Goal: Task Accomplishment & Management: Manage account settings

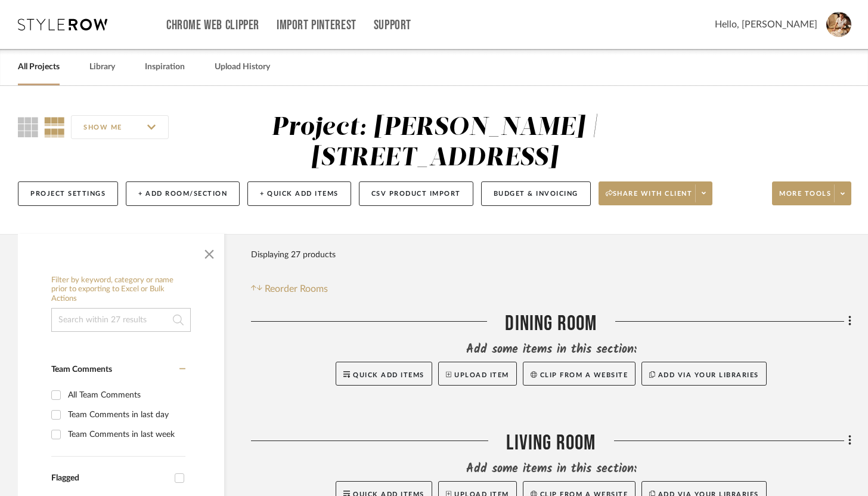
click at [35, 66] on link "All Projects" at bounding box center [39, 67] width 42 height 16
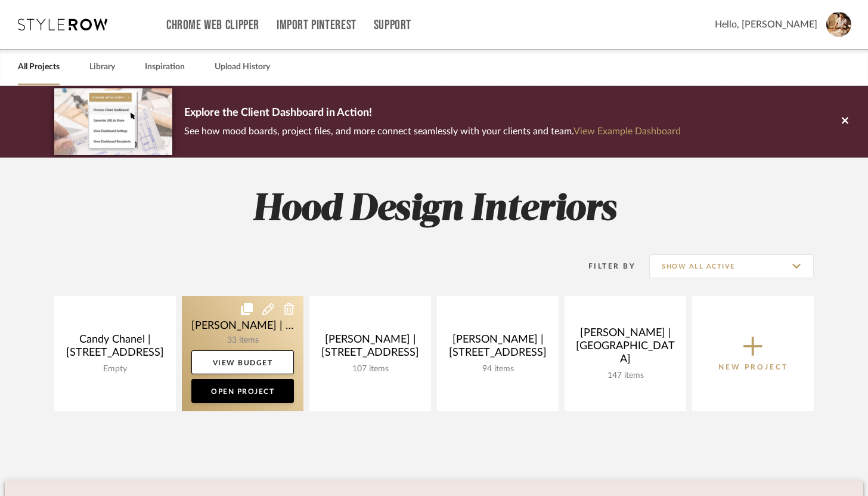
click at [220, 333] on link at bounding box center [243, 353] width 122 height 115
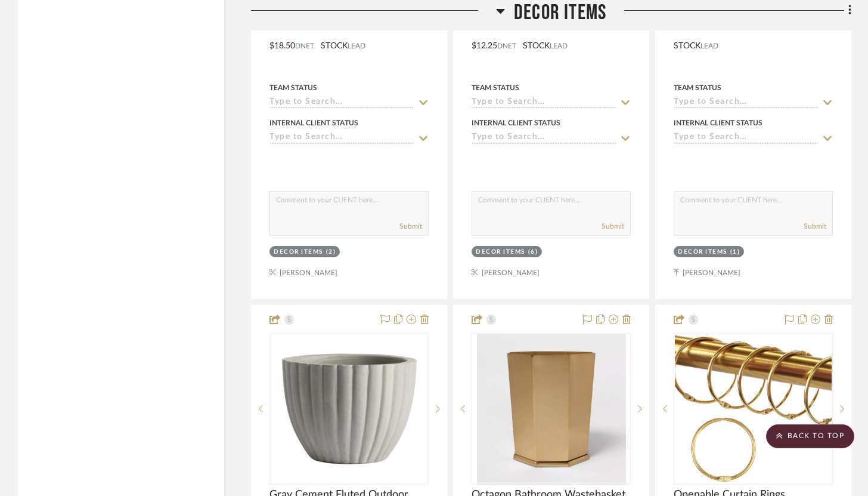
scroll to position [7656, 0]
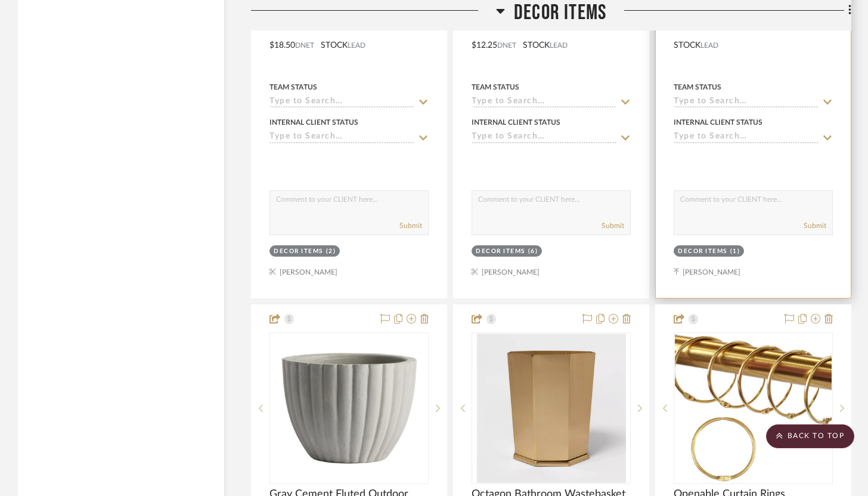
click at [770, 244] on div "Decor Items (1)" at bounding box center [754, 252] width 162 height 17
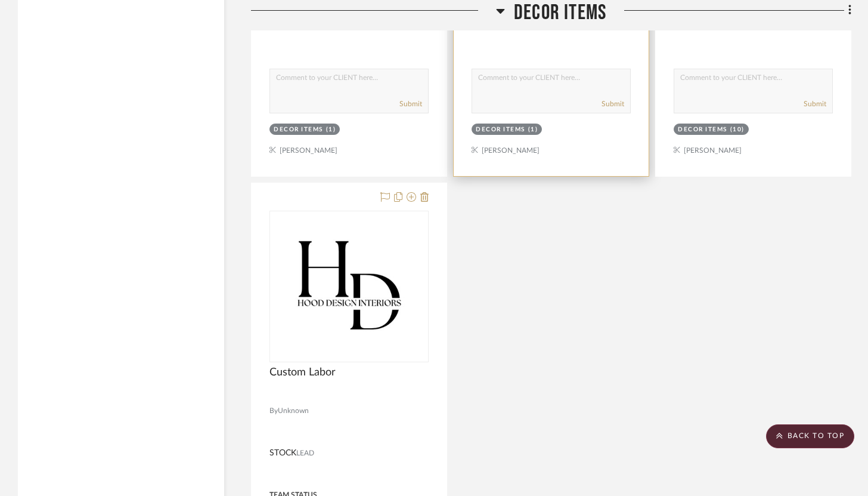
scroll to position [8341, 0]
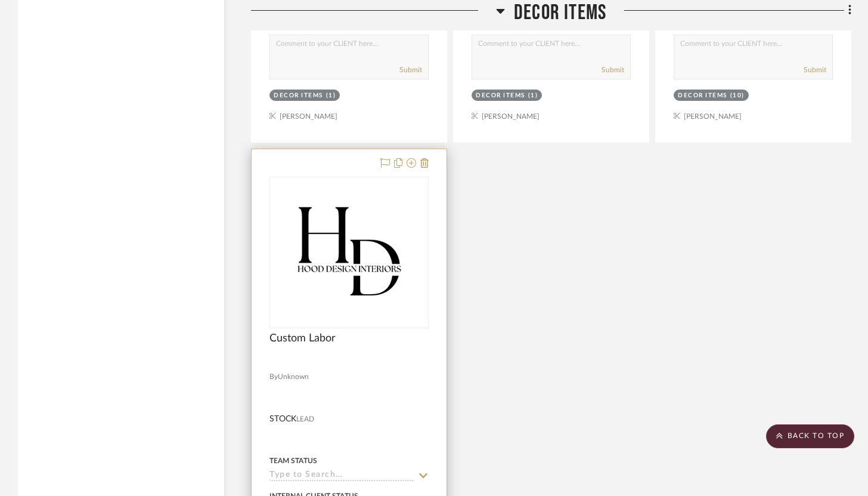
click at [351, 149] on div at bounding box center [349, 410] width 195 height 522
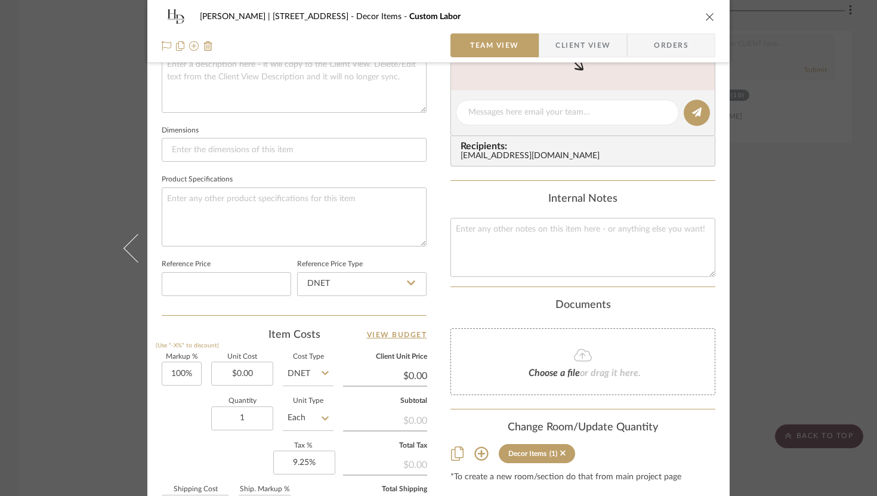
scroll to position [466, 0]
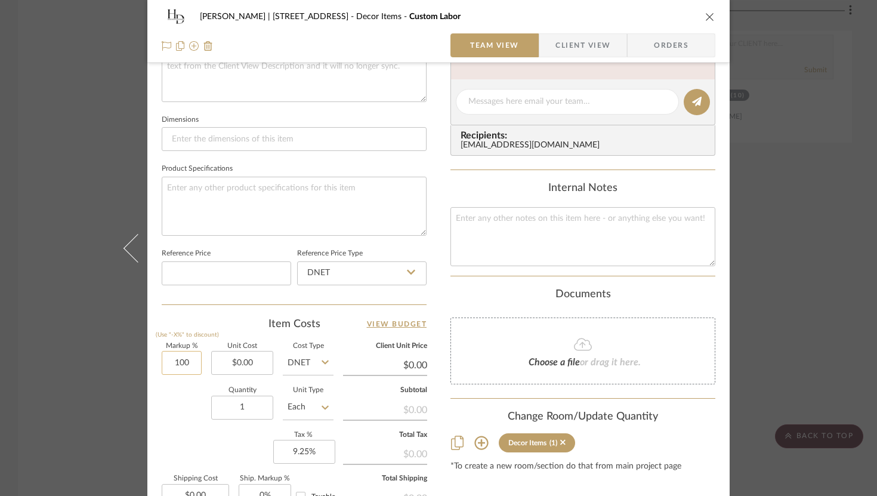
click at [175, 357] on input "100" at bounding box center [182, 363] width 40 height 24
type input "100%"
click at [263, 363] on input "0.00" at bounding box center [242, 363] width 62 height 24
type input "$7.00"
type input "$14.00"
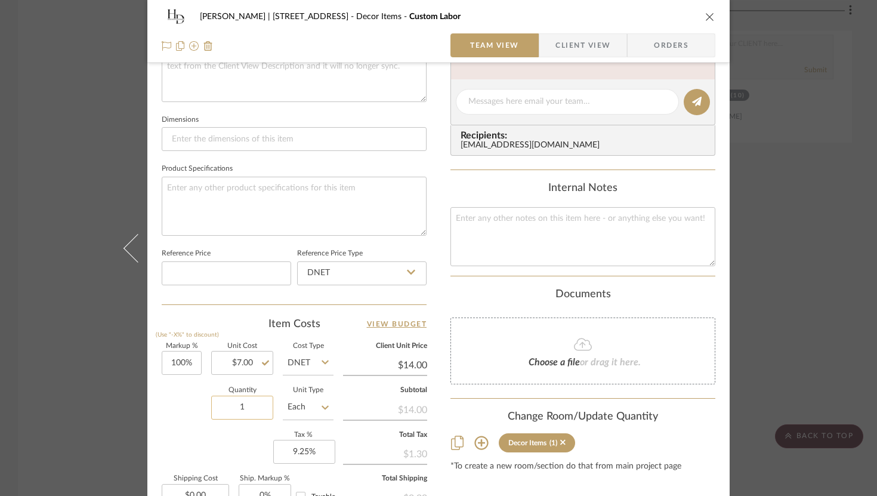
click at [252, 403] on input "1" at bounding box center [242, 407] width 62 height 24
type input "10"
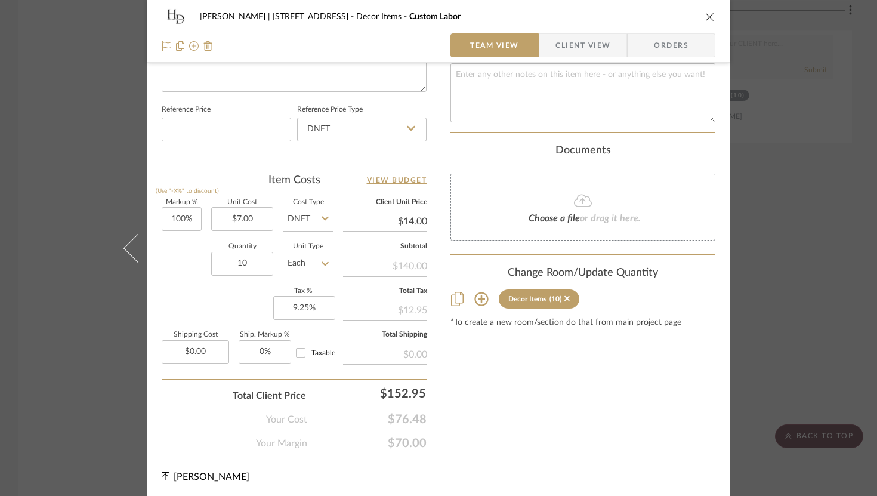
scroll to position [611, 0]
type input "0%"
type input "0.00"
type input "$0.00"
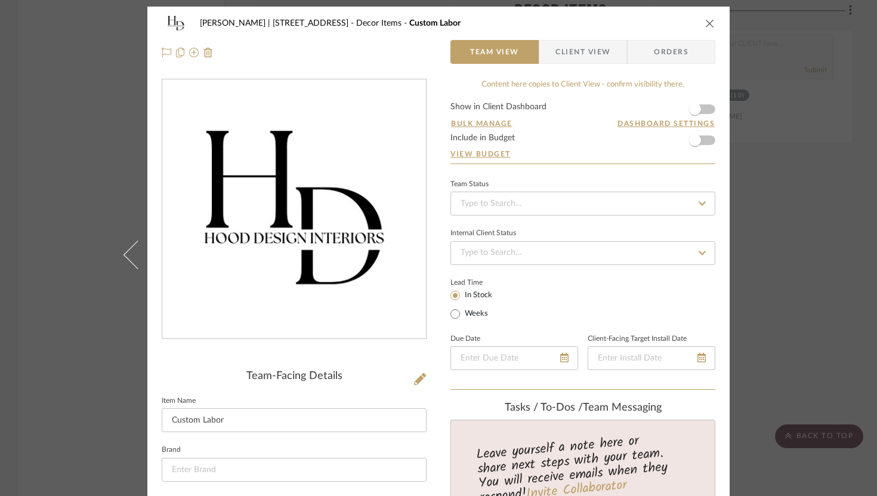
scroll to position [0, 0]
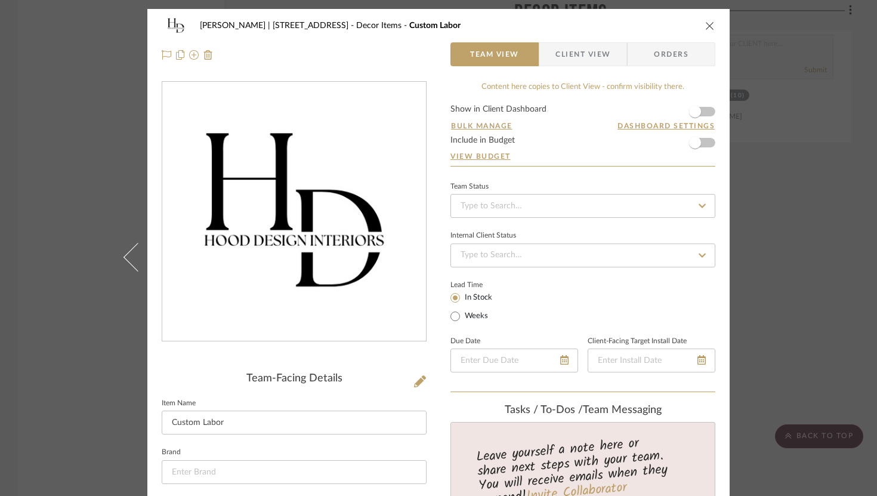
click at [705, 26] on icon "close" at bounding box center [710, 26] width 10 height 10
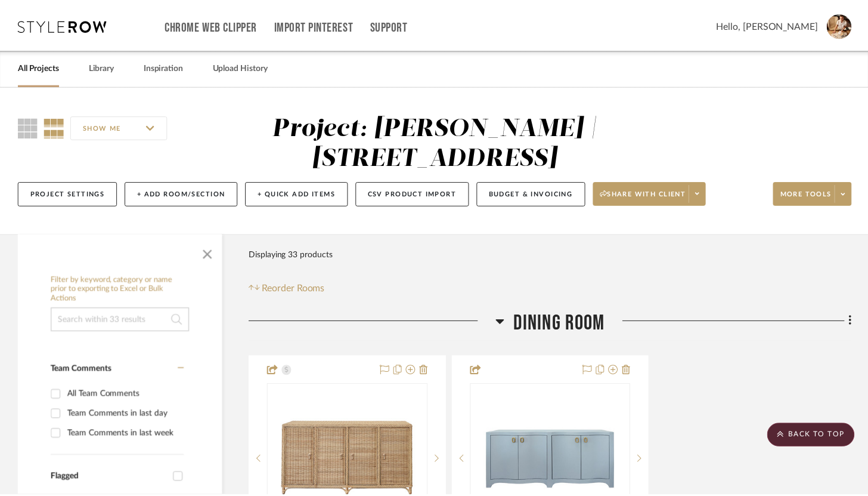
scroll to position [8341, 0]
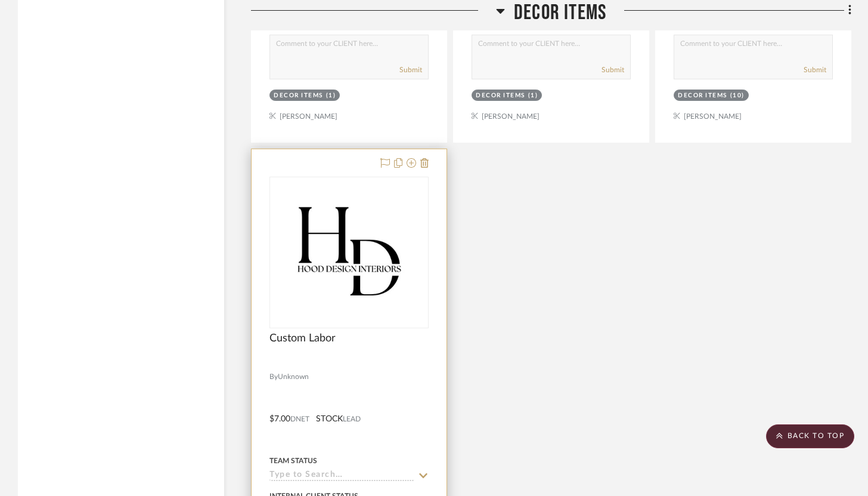
click at [413, 338] on div "Custom Labor" at bounding box center [349, 345] width 159 height 26
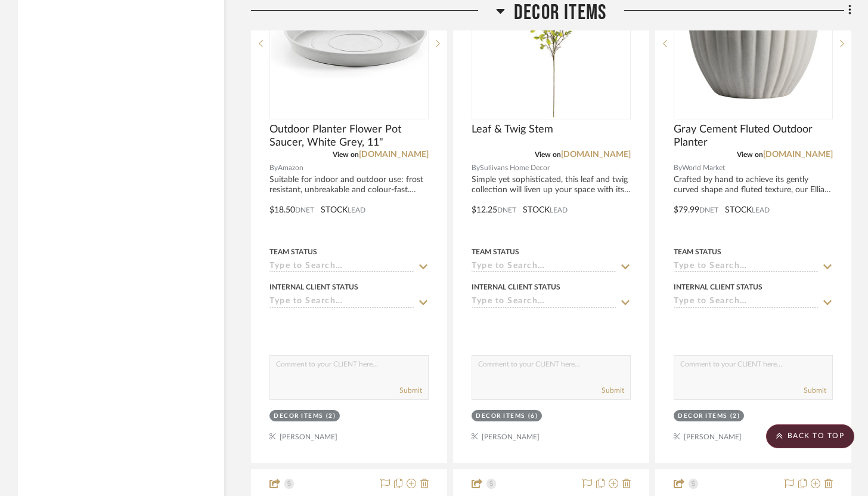
scroll to position [7425, 0]
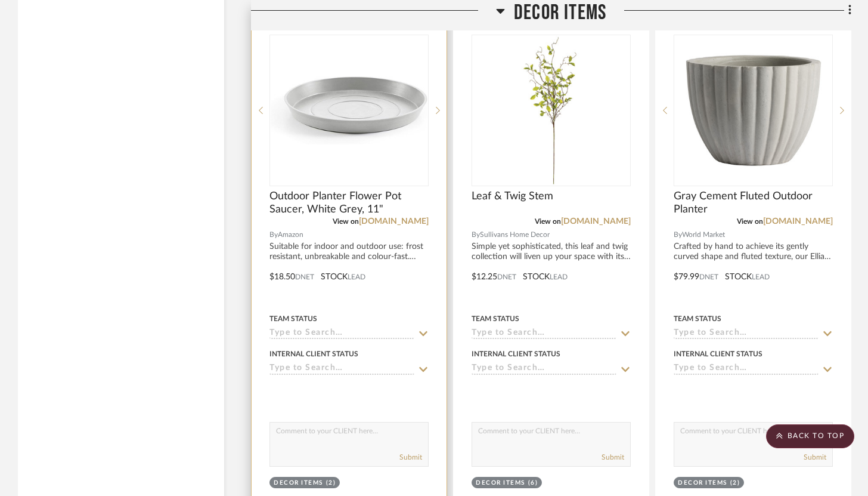
click at [366, 125] on img "0" at bounding box center [349, 110] width 157 height 68
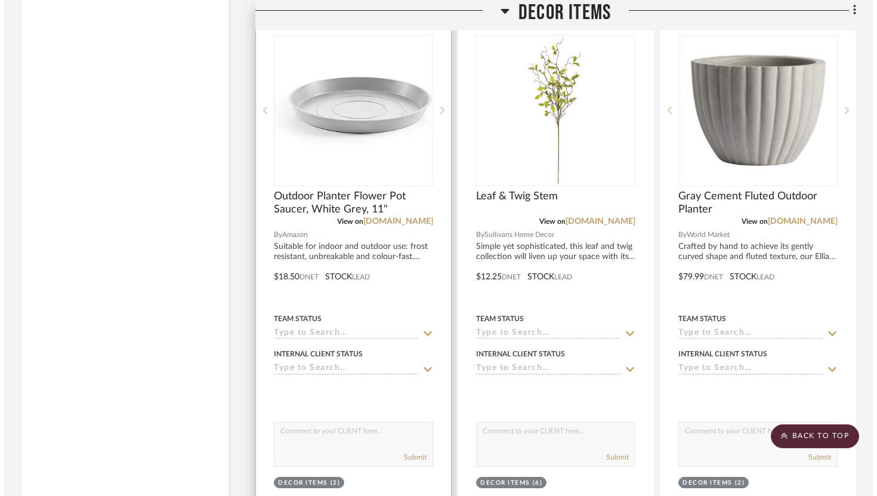
scroll to position [0, 0]
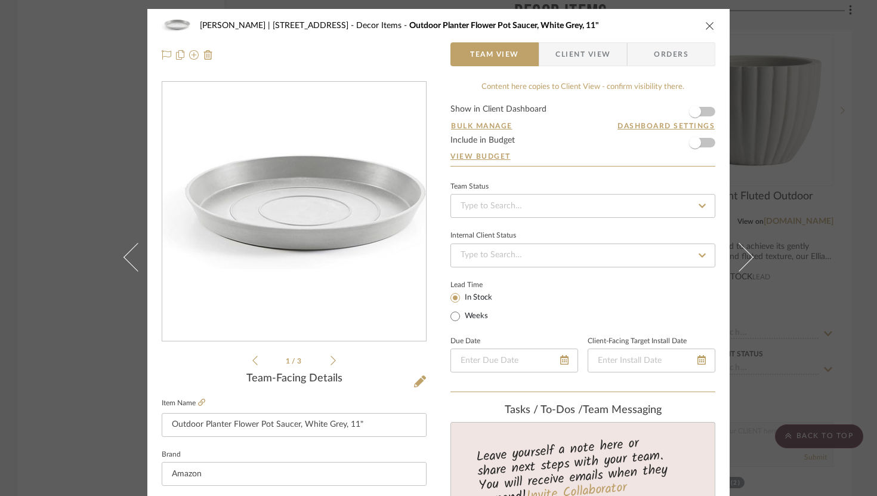
click at [705, 27] on icon "close" at bounding box center [710, 26] width 10 height 10
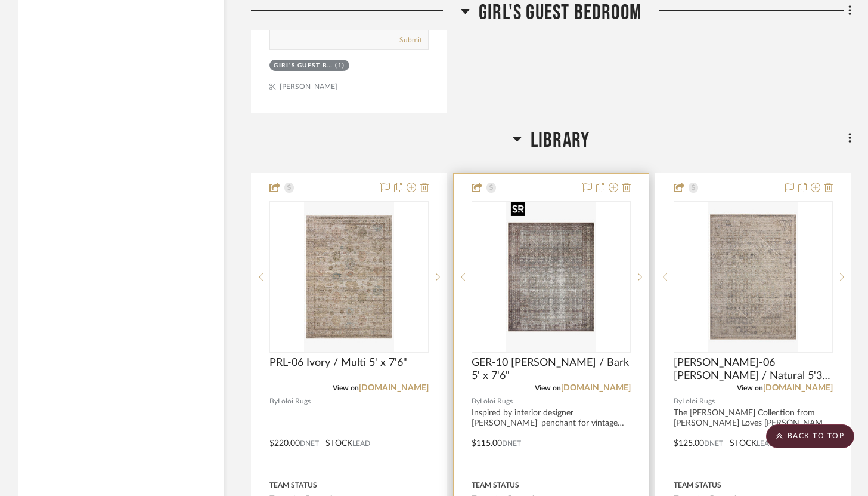
scroll to position [6175, 0]
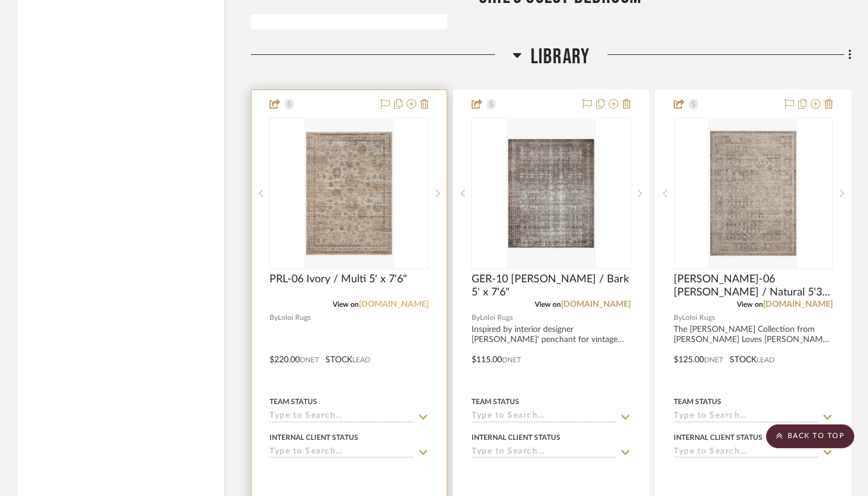
click at [404, 302] on link "[DOMAIN_NAME]" at bounding box center [394, 304] width 70 height 8
